Goal: Find specific page/section: Find specific page/section

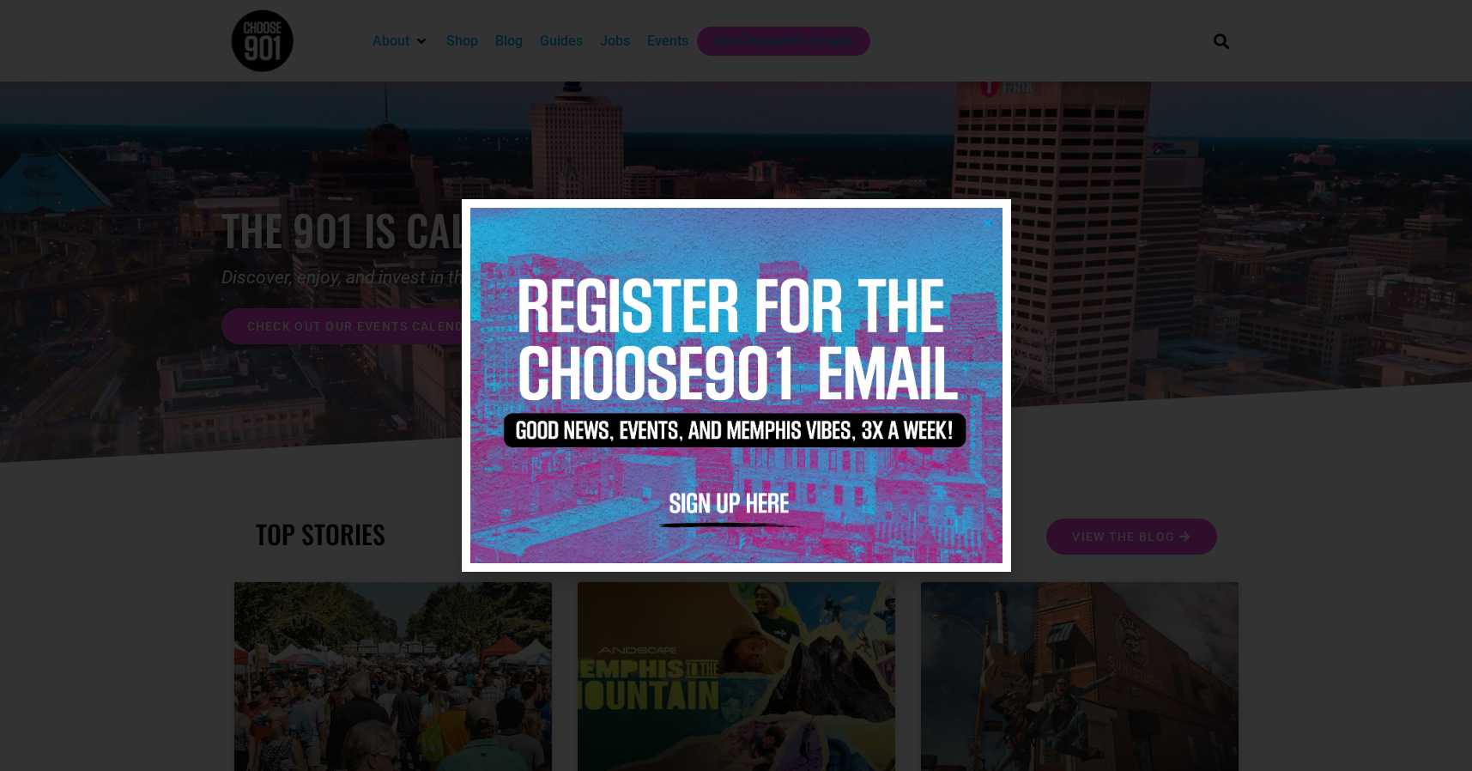
click at [983, 221] on icon "Close" at bounding box center [987, 222] width 13 height 13
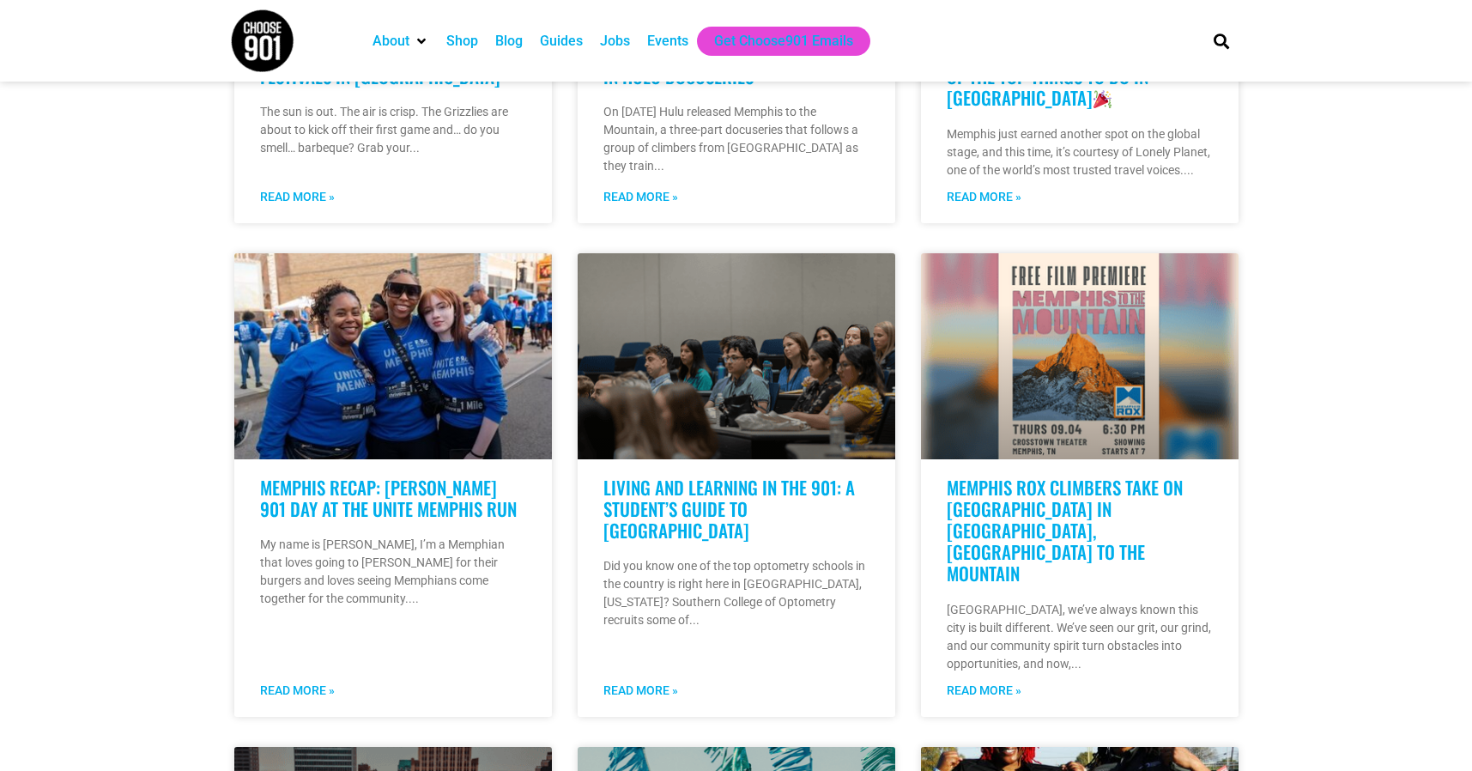
scroll to position [515, 0]
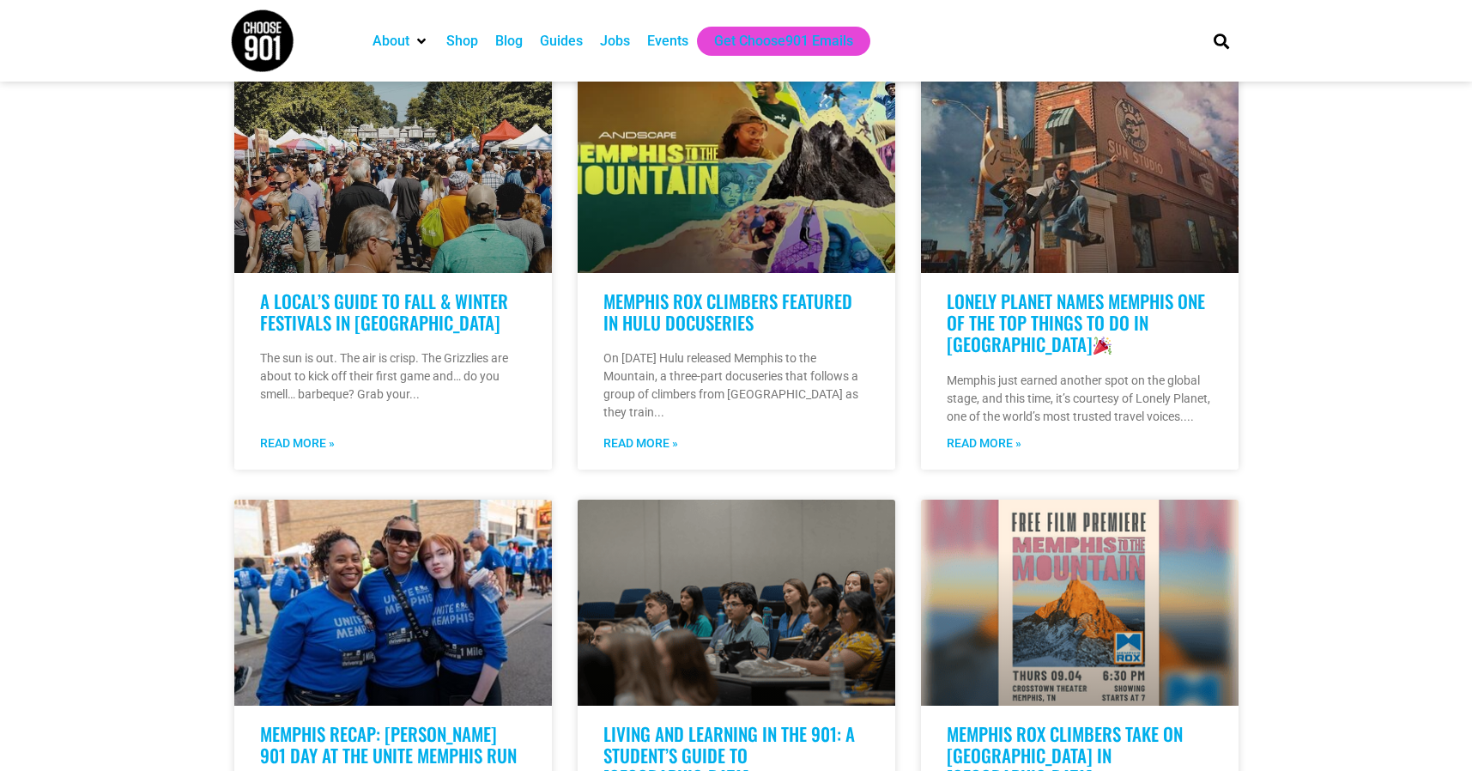
click at [649, 33] on div "Events" at bounding box center [667, 41] width 41 height 21
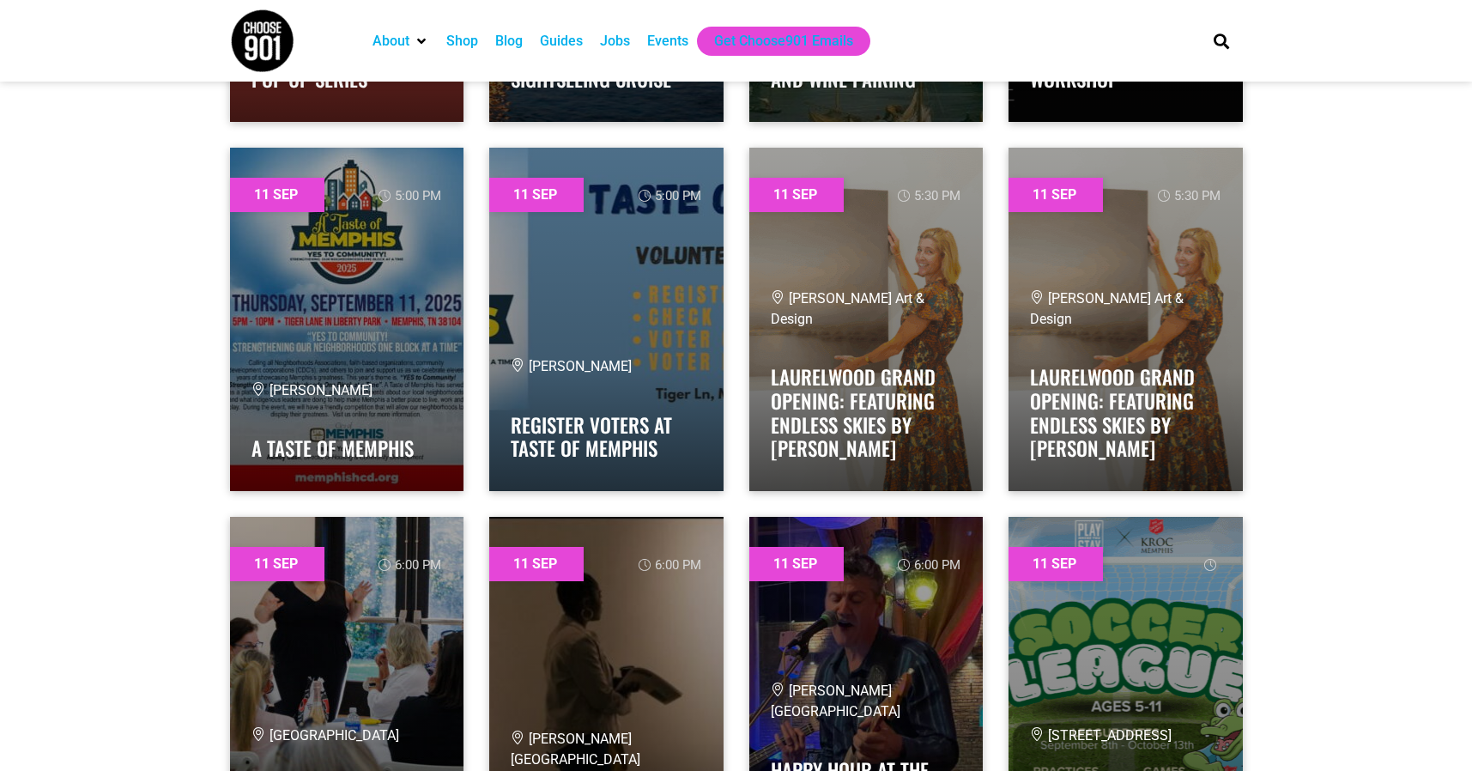
scroll to position [3862, 0]
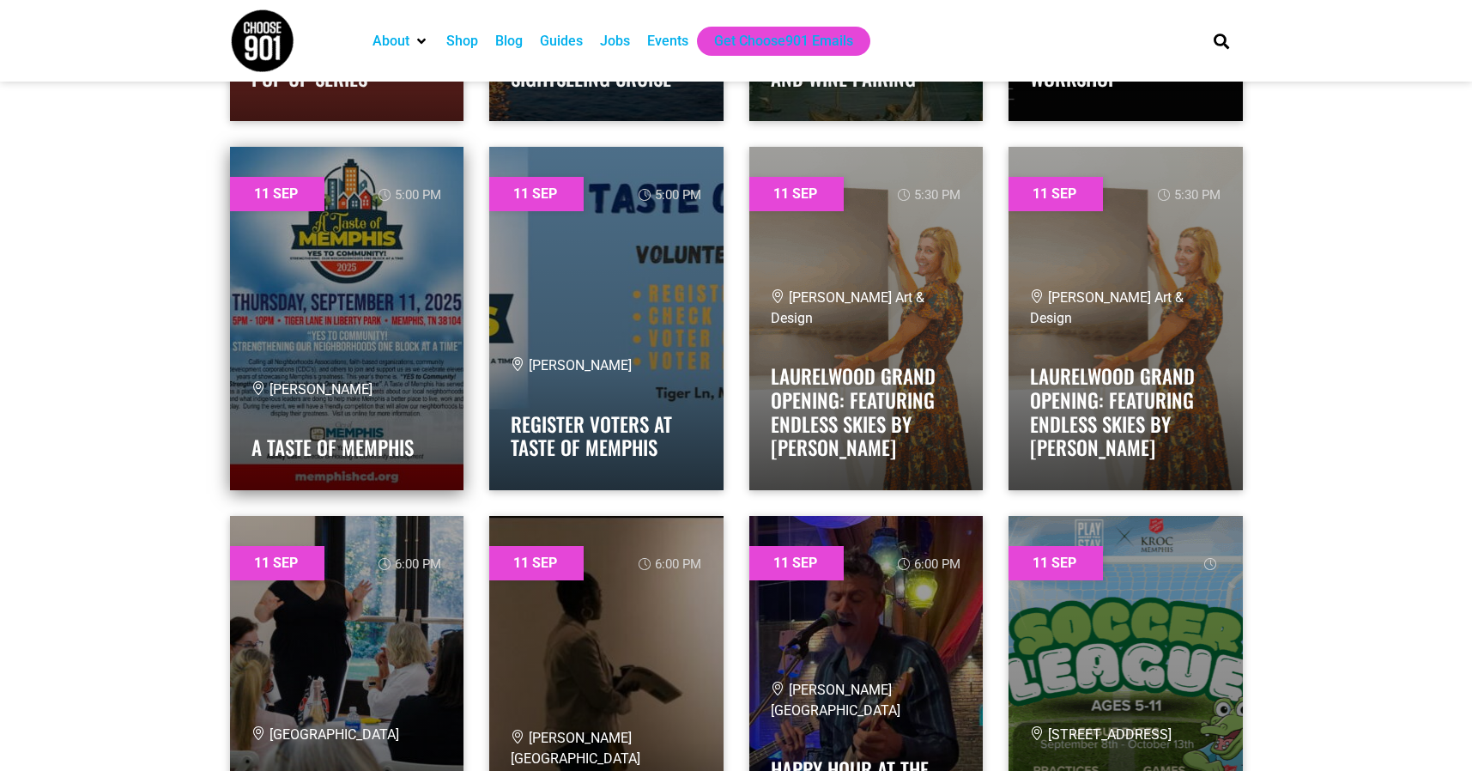
click at [314, 264] on link at bounding box center [347, 318] width 234 height 343
